Goal: Task Accomplishment & Management: Manage account settings

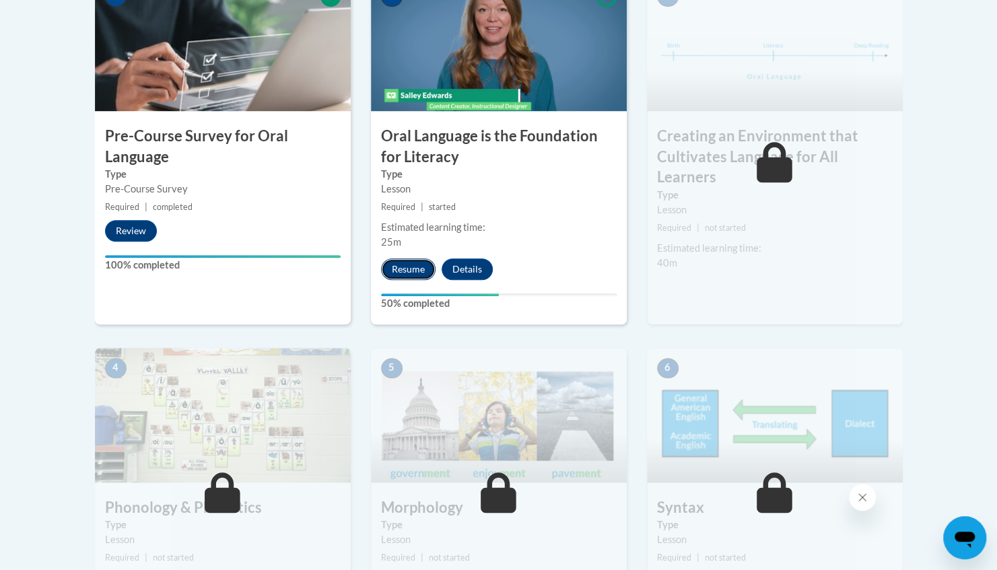
click at [403, 267] on button "Resume" at bounding box center [408, 270] width 55 height 22
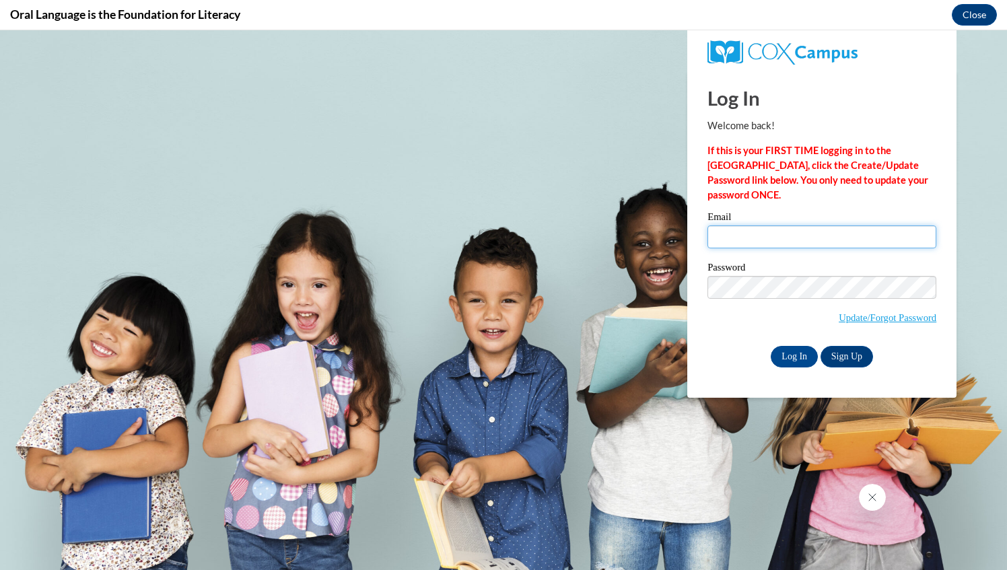
click at [772, 232] on input "Email" at bounding box center [822, 237] width 229 height 23
type input "[EMAIL_ADDRESS][DOMAIN_NAME]"
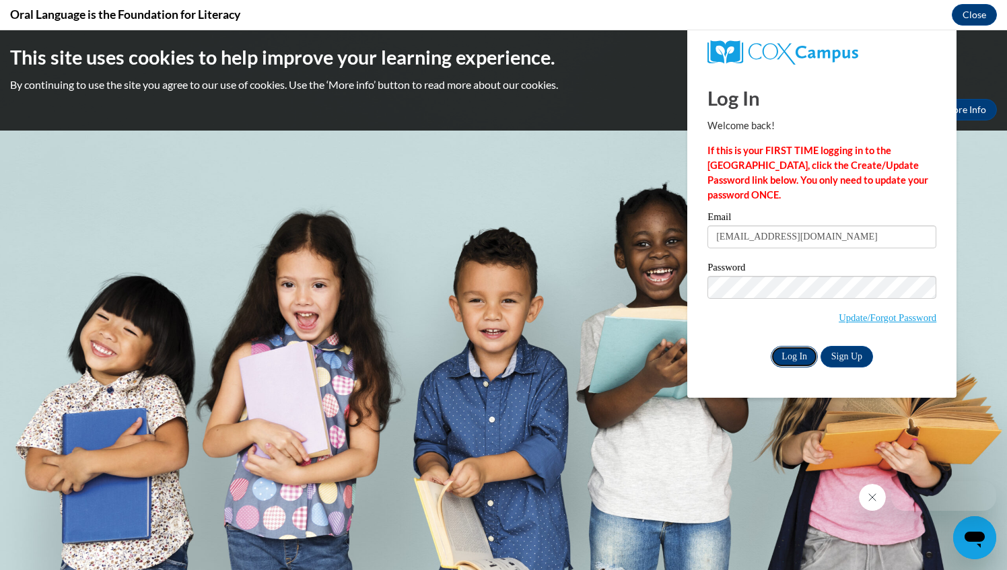
click at [800, 349] on input "Log In" at bounding box center [794, 357] width 47 height 22
